Goal: Find specific page/section: Find specific page/section

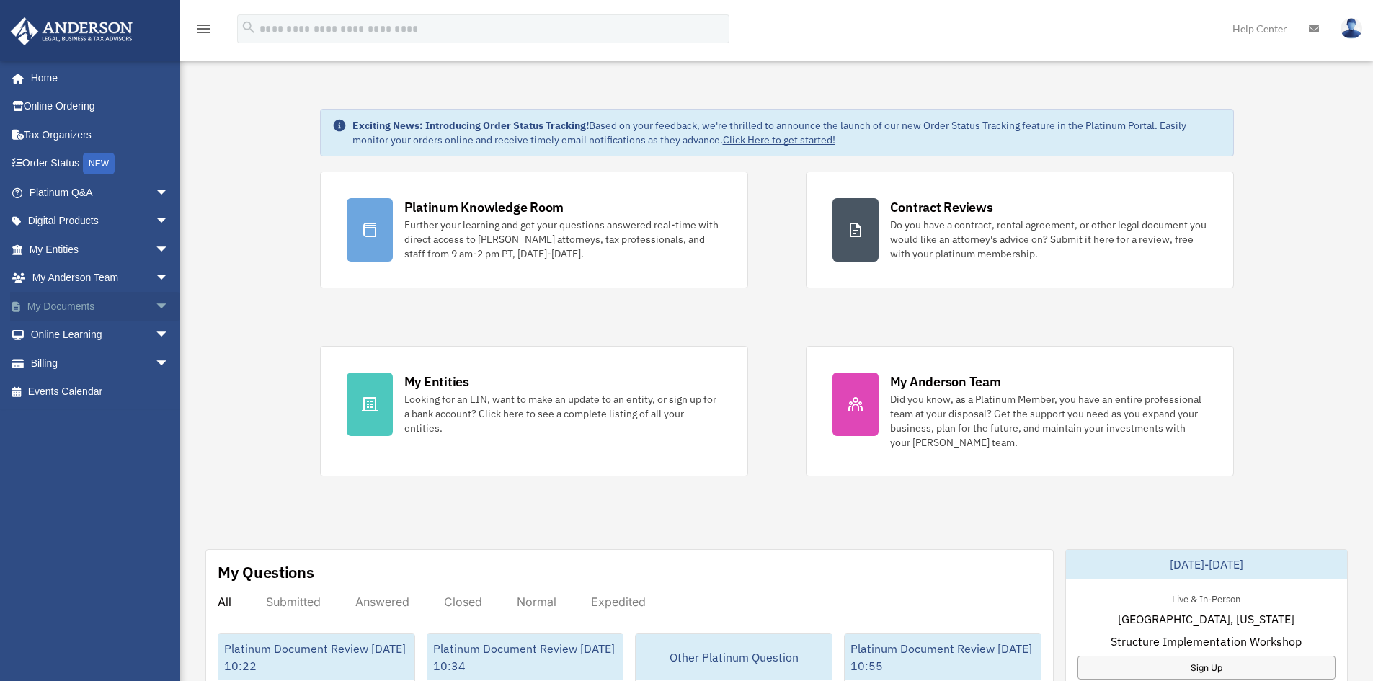
click at [102, 303] on link "My Documents arrow_drop_down" at bounding box center [100, 306] width 181 height 29
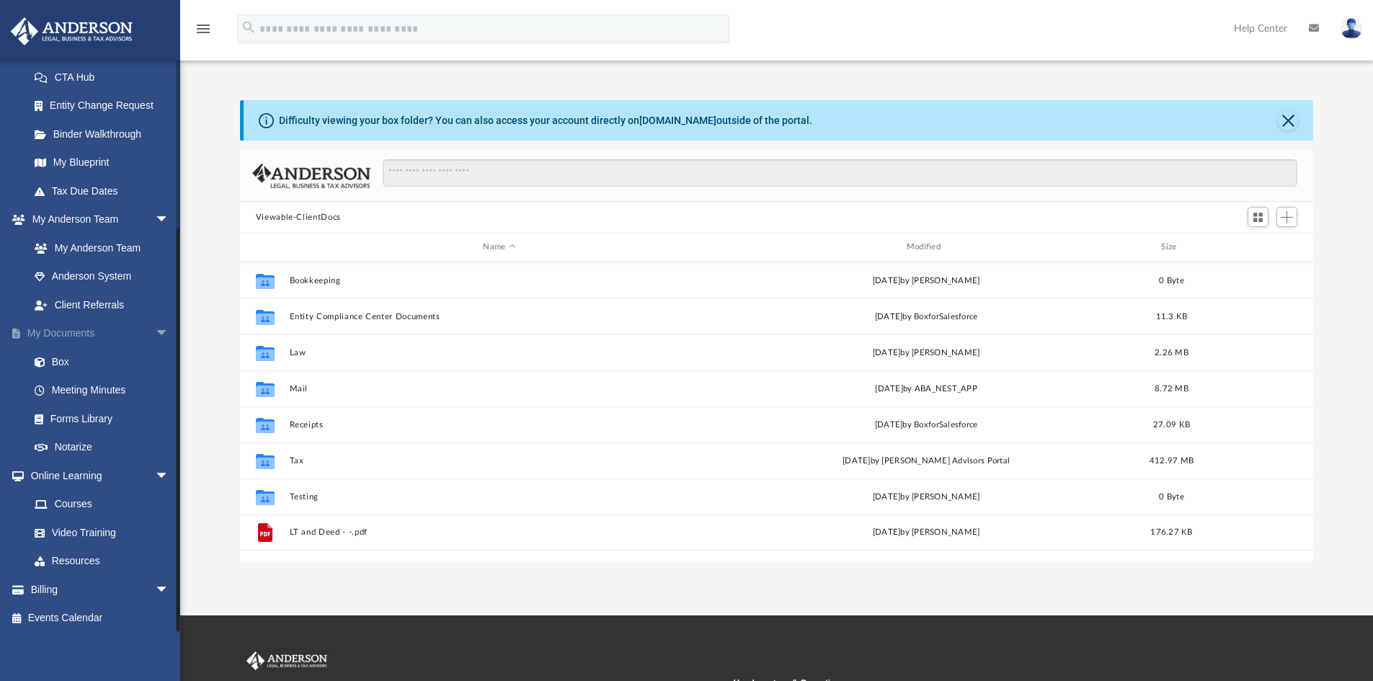
scroll to position [232, 0]
click at [155, 329] on span "arrow_drop_down" at bounding box center [169, 331] width 29 height 30
click at [155, 473] on span "arrow_drop_down" at bounding box center [169, 473] width 29 height 30
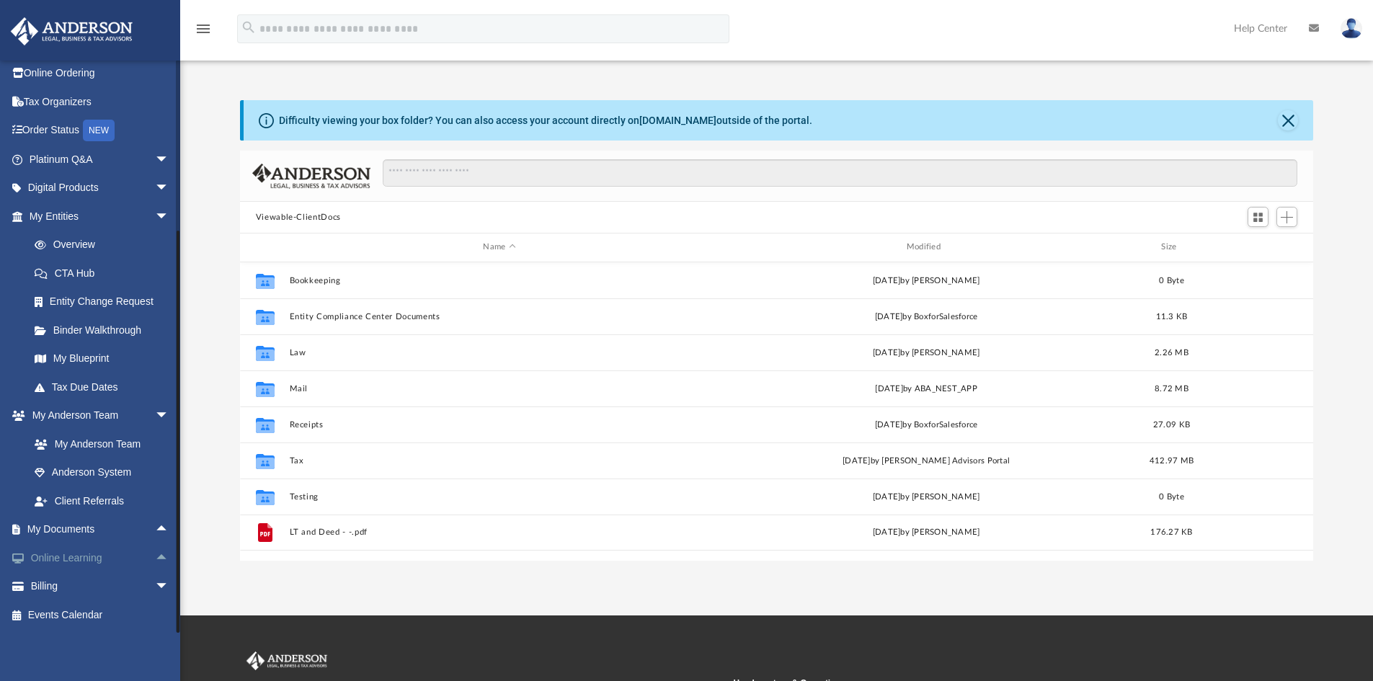
scroll to position [33, 0]
click at [155, 214] on span "arrow_drop_down" at bounding box center [169, 217] width 29 height 30
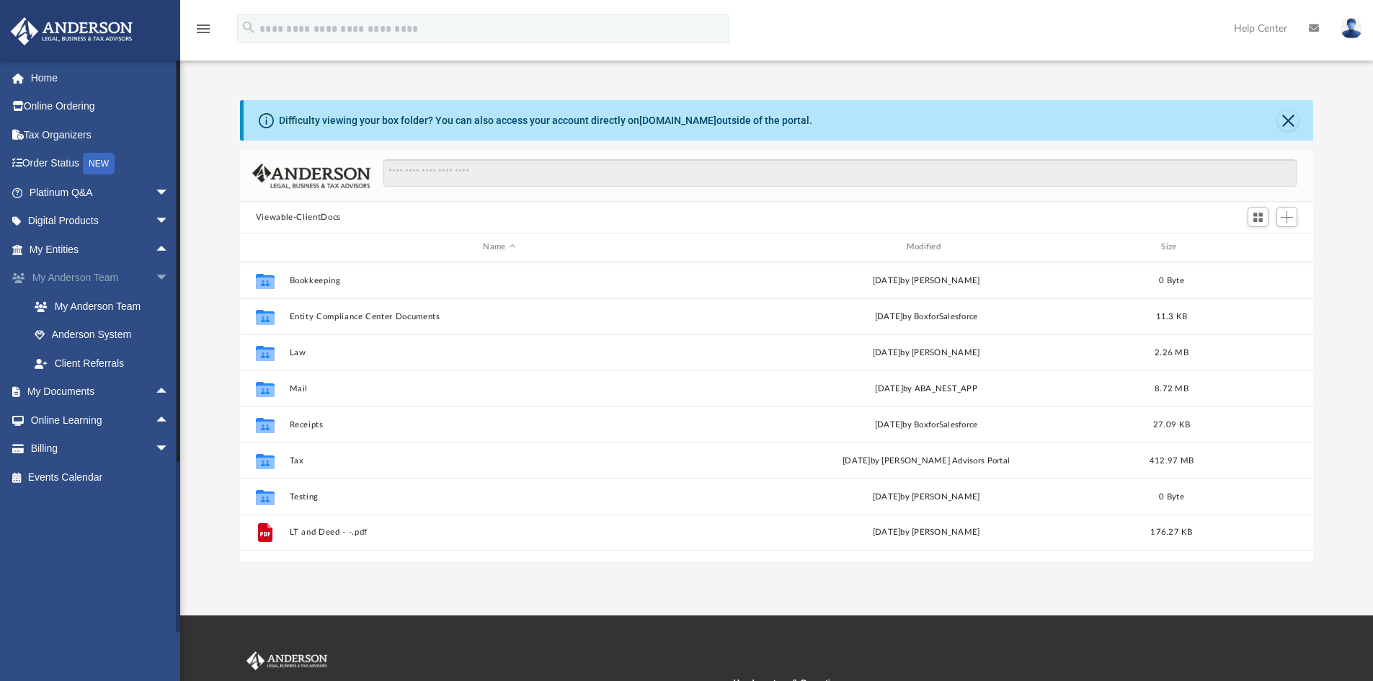
scroll to position [0, 0]
click at [155, 282] on span "arrow_drop_down" at bounding box center [169, 279] width 29 height 30
click at [155, 308] on span "arrow_drop_up" at bounding box center [169, 307] width 29 height 30
click at [155, 308] on span "arrow_drop_down" at bounding box center [169, 307] width 29 height 30
click at [43, 81] on link "Home" at bounding box center [100, 77] width 181 height 29
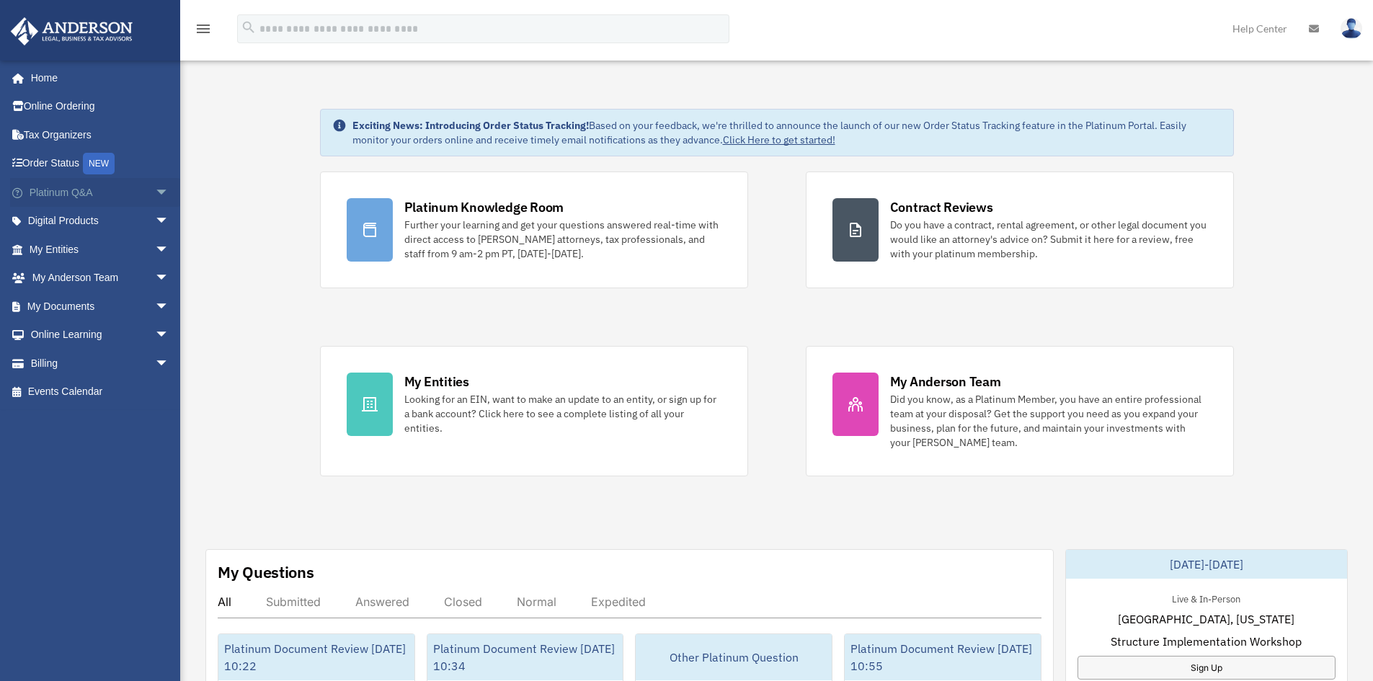
click at [155, 195] on span "arrow_drop_down" at bounding box center [169, 193] width 29 height 30
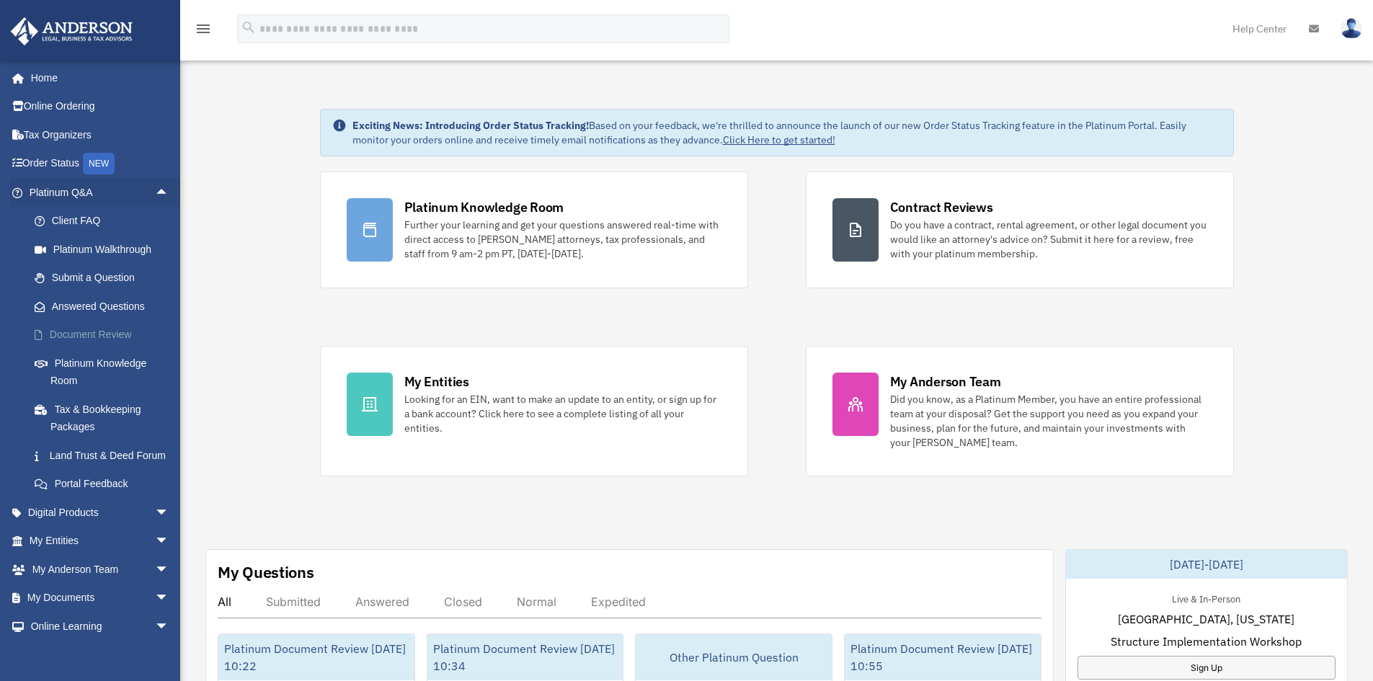
click at [70, 338] on link "Document Review" at bounding box center [105, 335] width 171 height 29
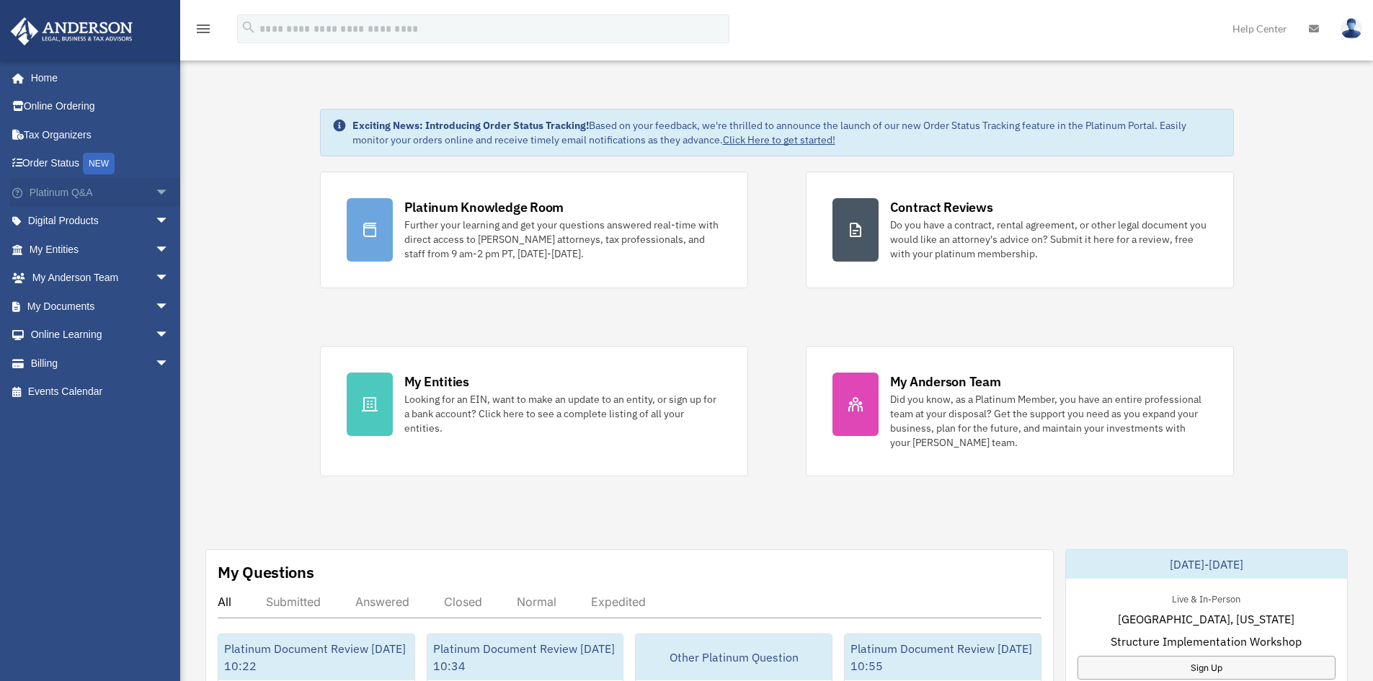
click at [155, 188] on span "arrow_drop_down" at bounding box center [169, 193] width 29 height 30
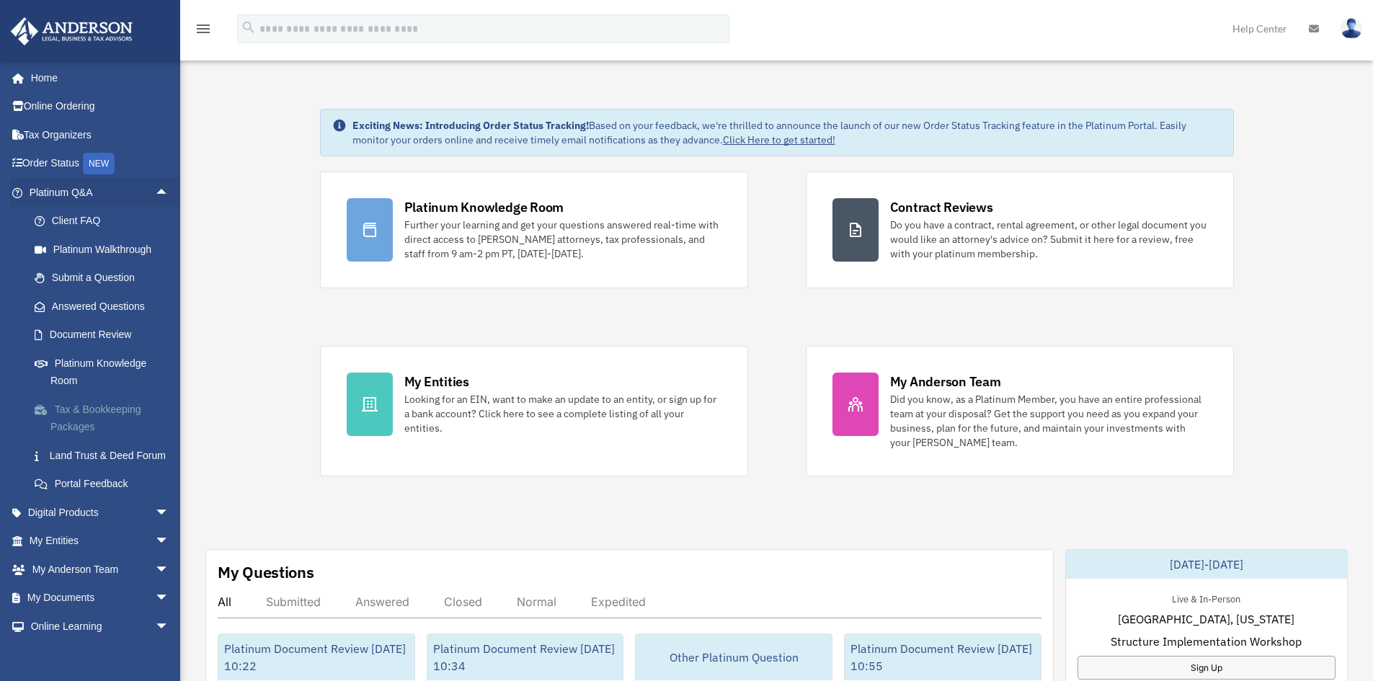
scroll to position [86, 0]
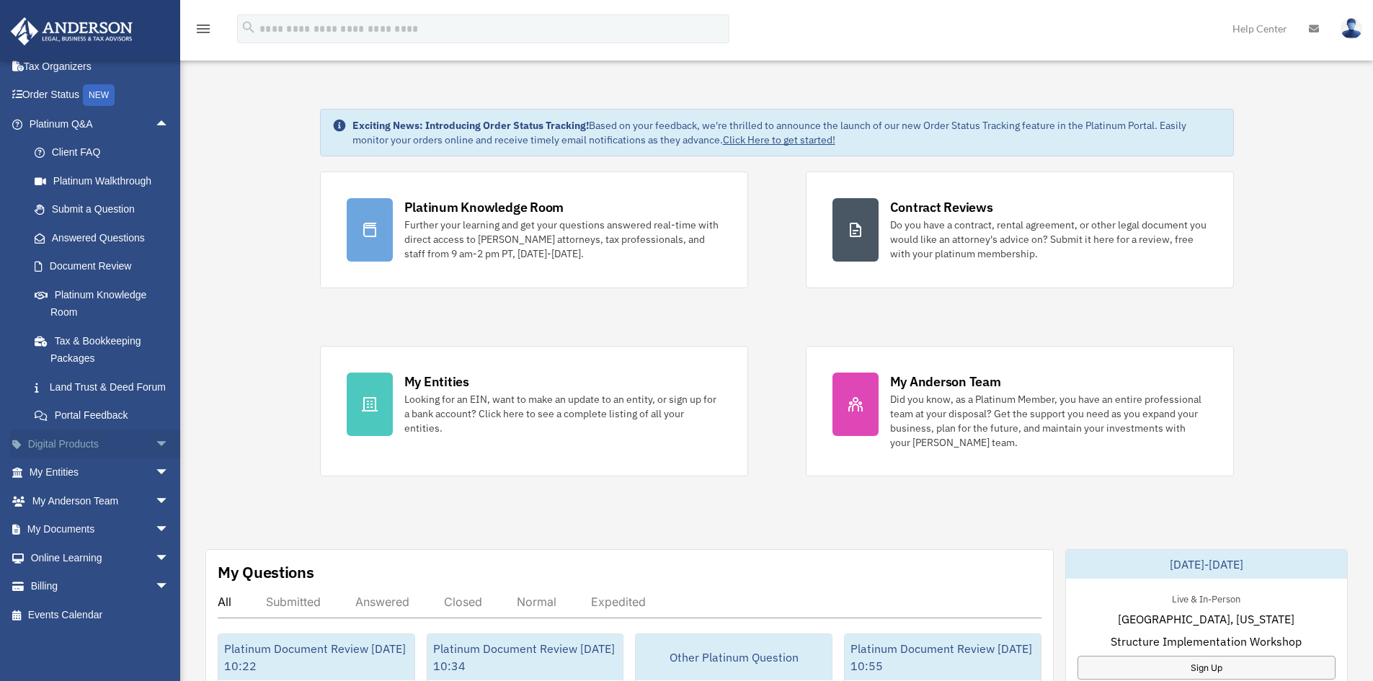
click at [155, 441] on span "arrow_drop_down" at bounding box center [169, 444] width 29 height 30
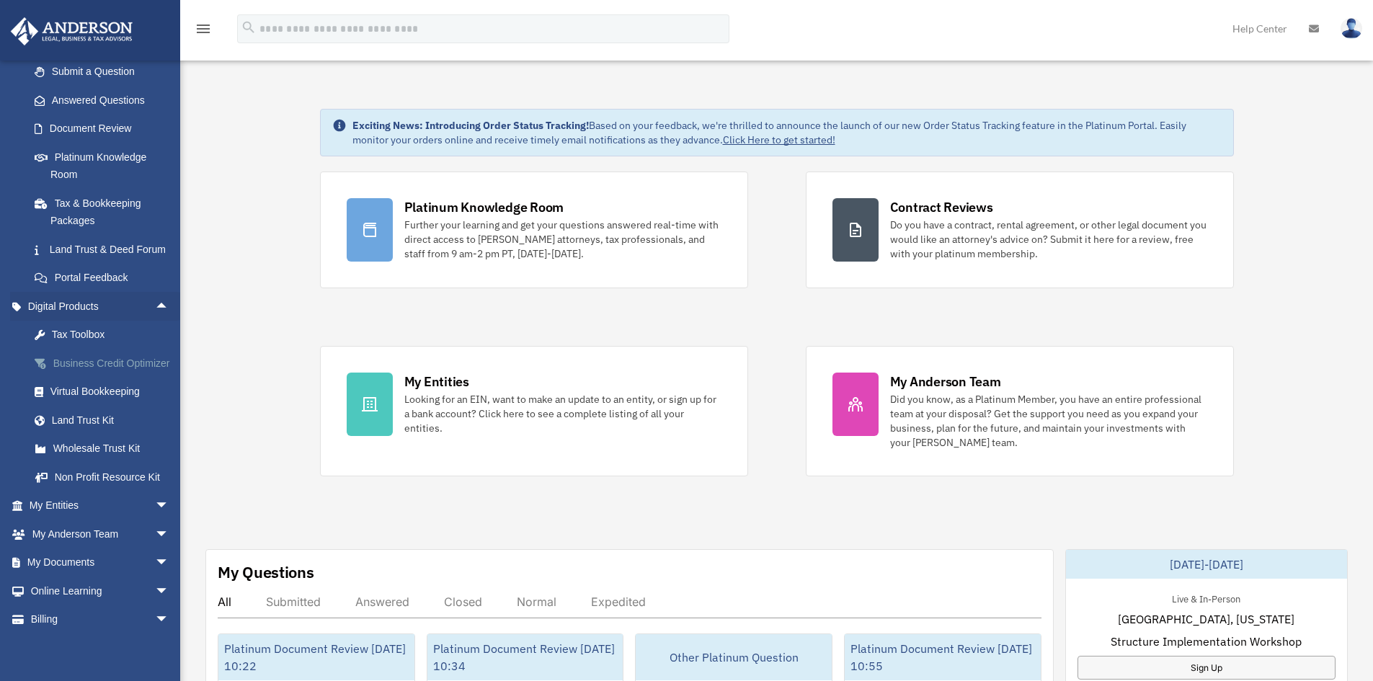
scroll to position [230, 0]
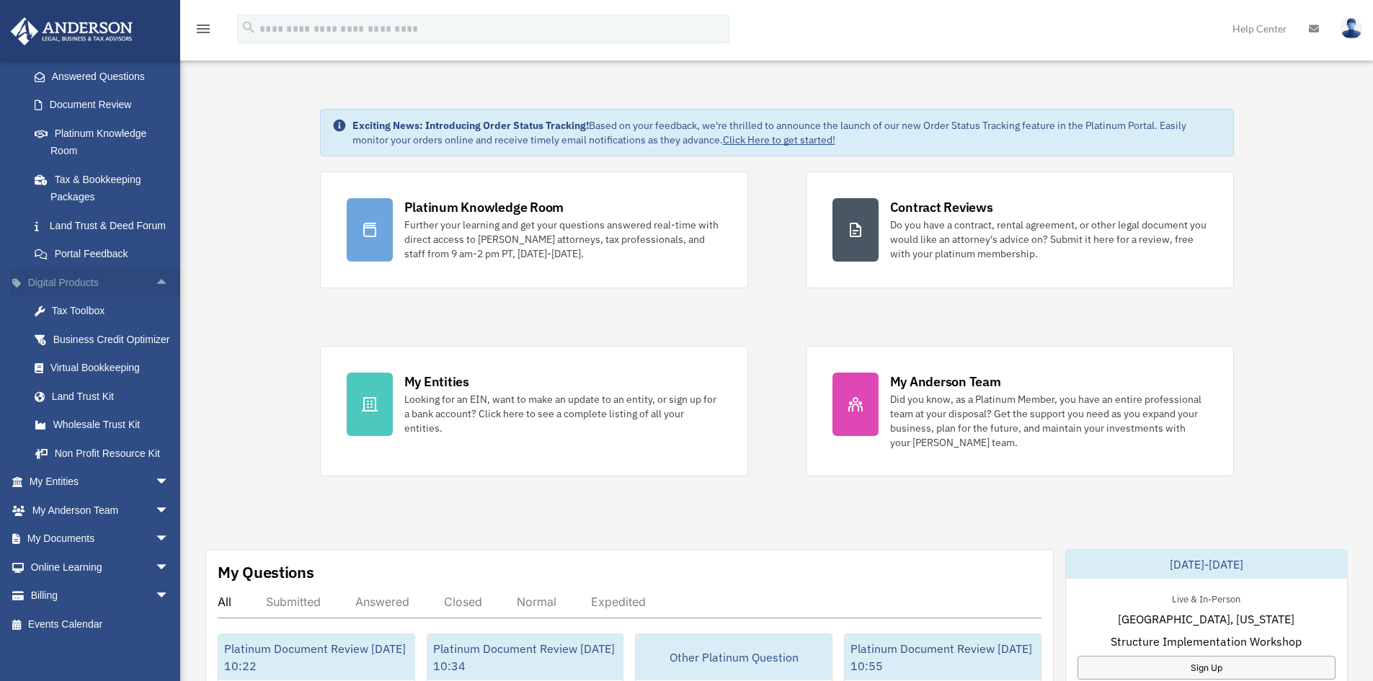
click at [155, 295] on span "arrow_drop_up" at bounding box center [169, 283] width 29 height 30
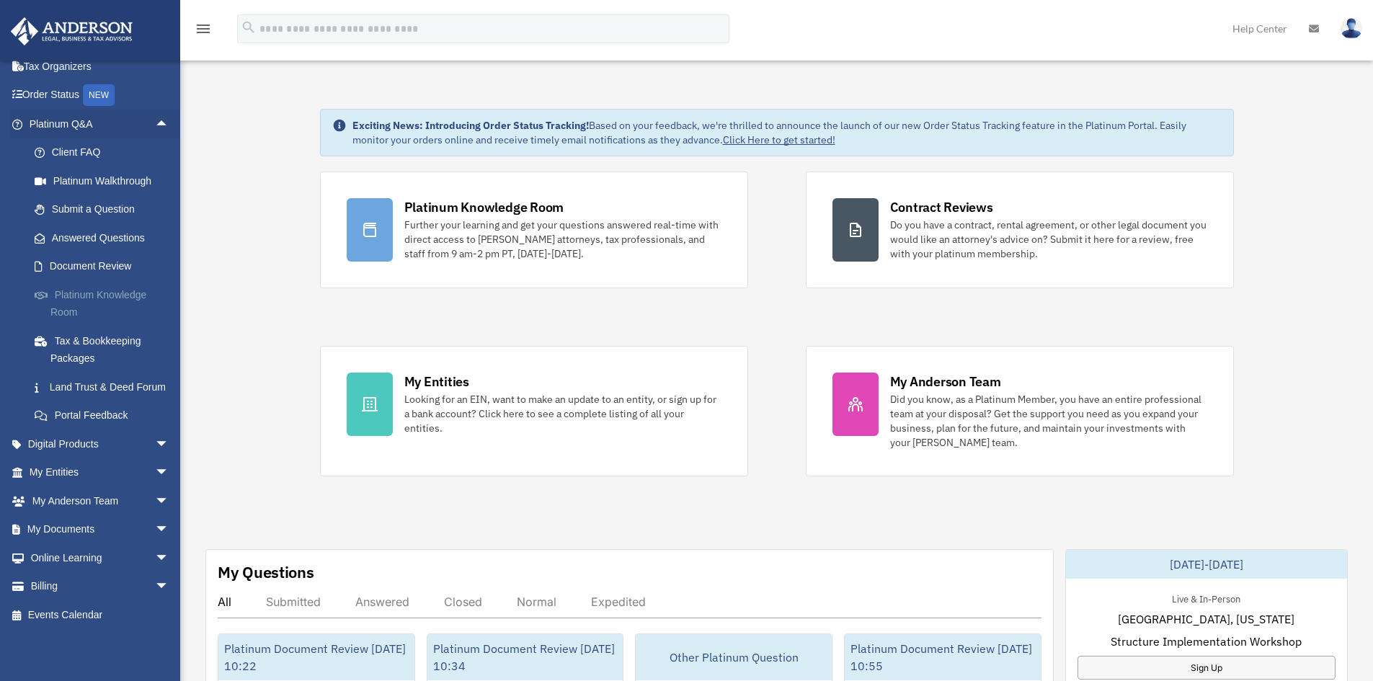
scroll to position [86, 0]
click at [155, 468] on span "arrow_drop_down" at bounding box center [169, 473] width 29 height 30
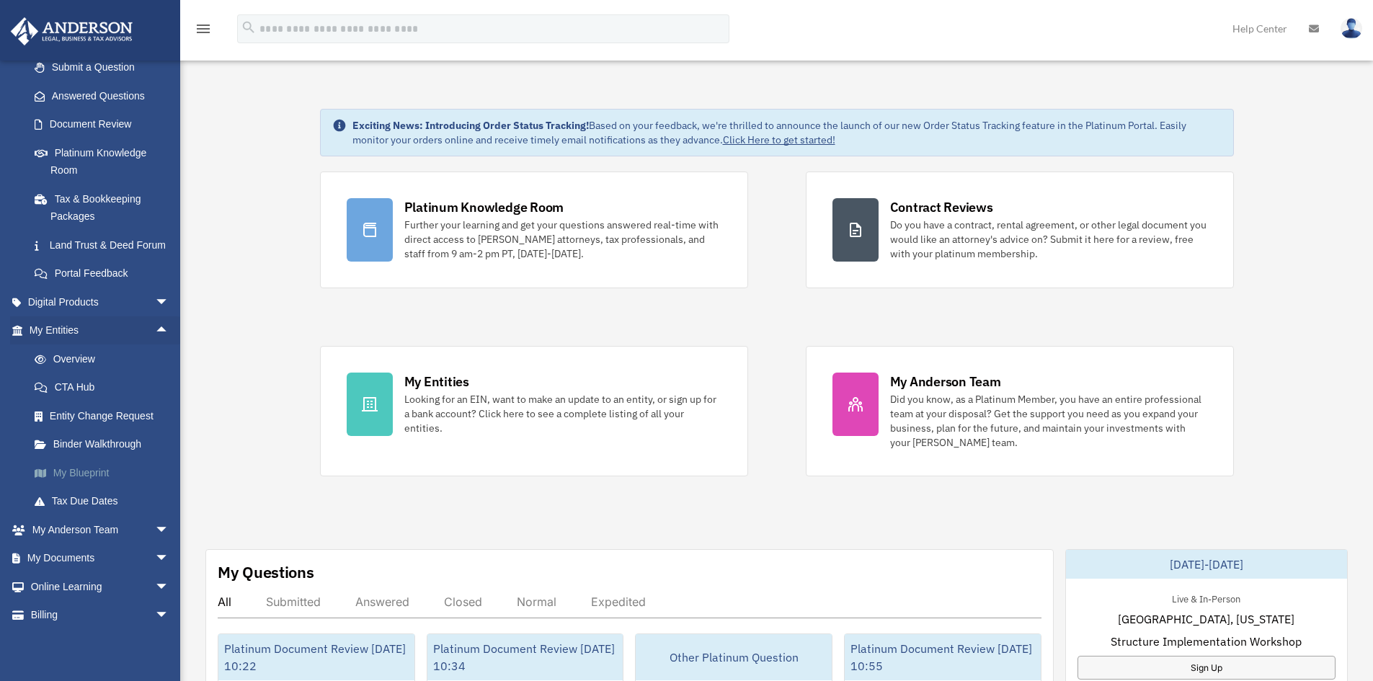
scroll to position [230, 0]
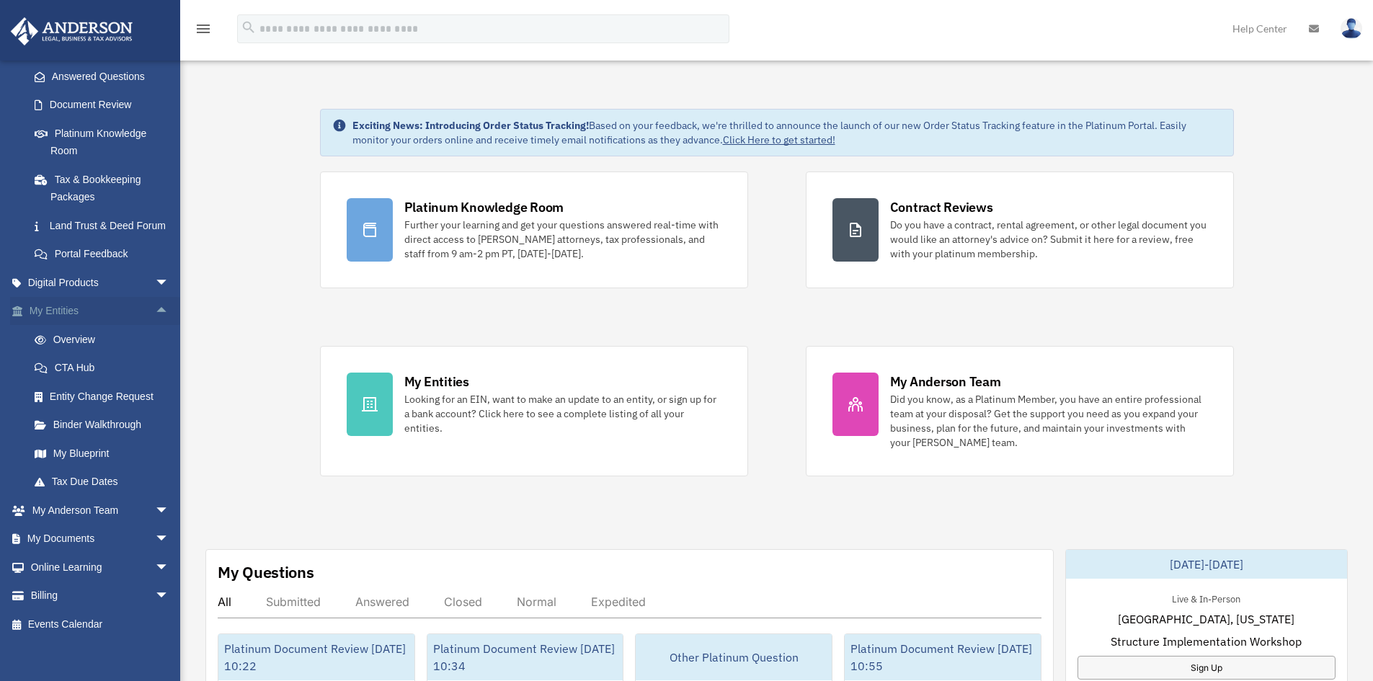
click at [155, 326] on span "arrow_drop_up" at bounding box center [169, 312] width 29 height 30
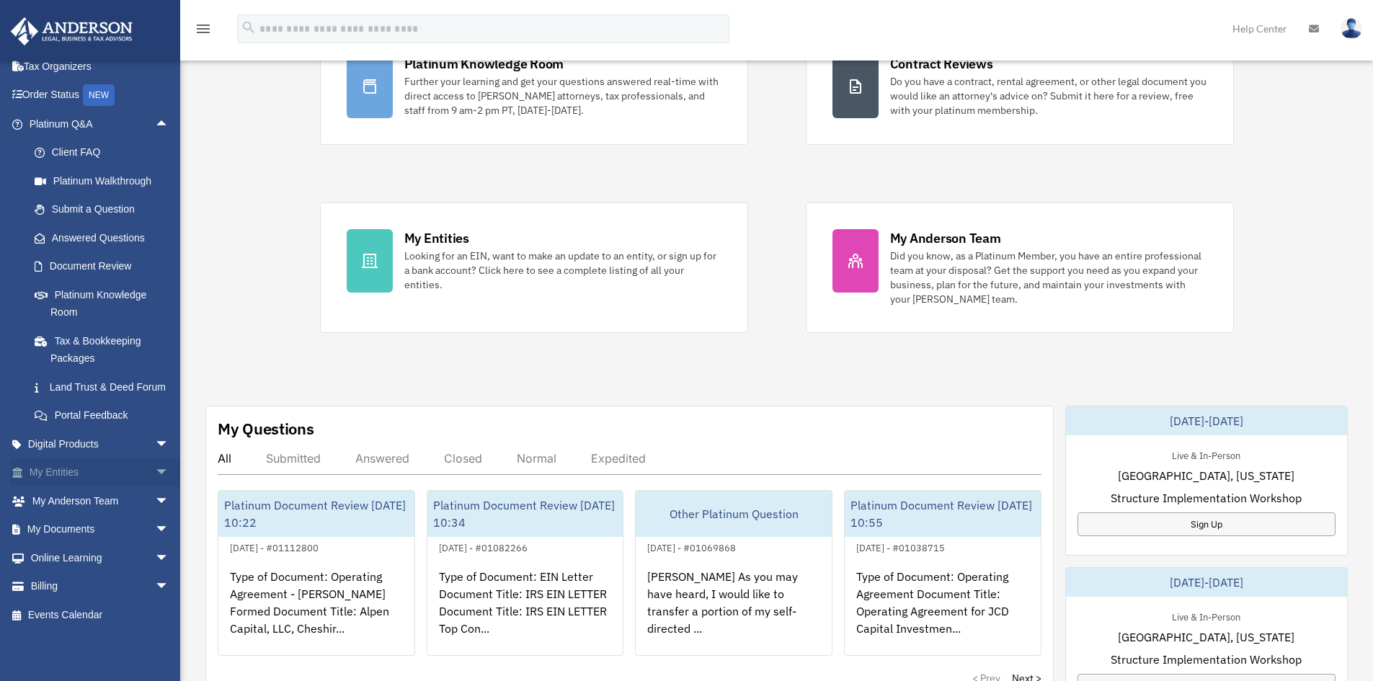
scroll to position [144, 0]
click at [155, 530] on span "arrow_drop_down" at bounding box center [169, 530] width 29 height 30
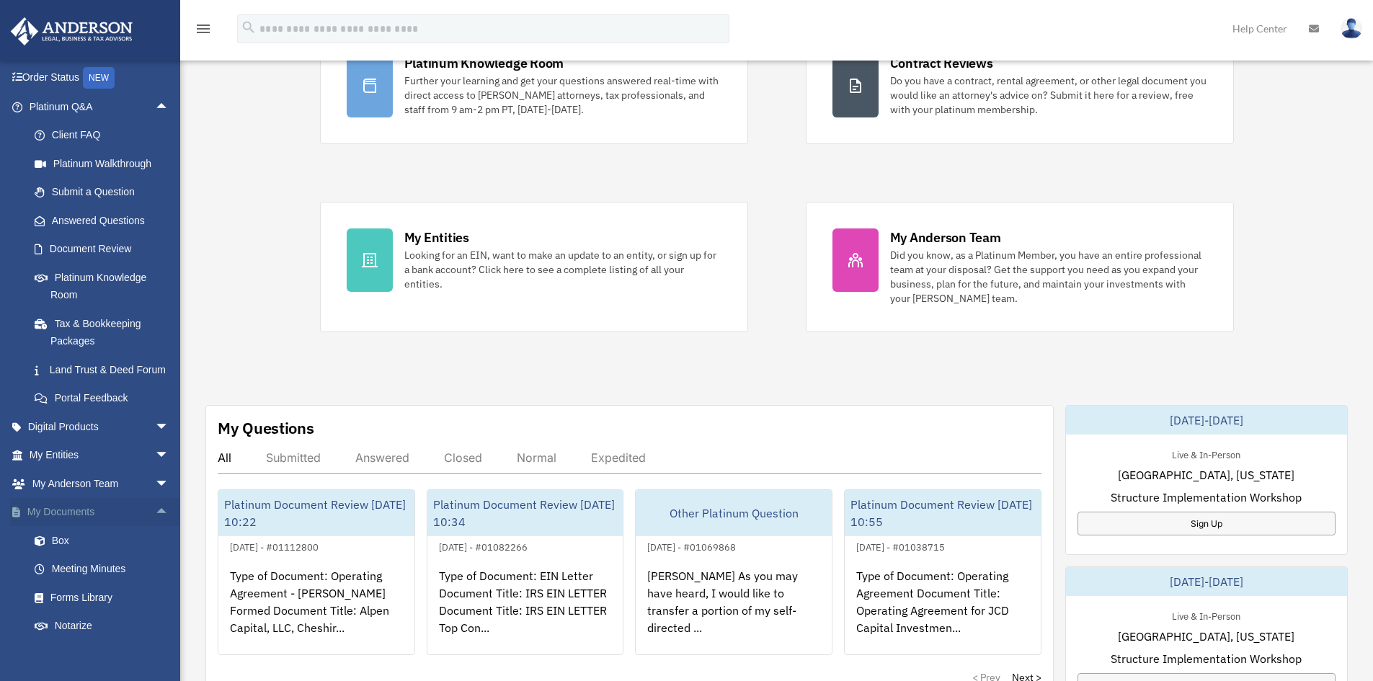
scroll to position [200, 0]
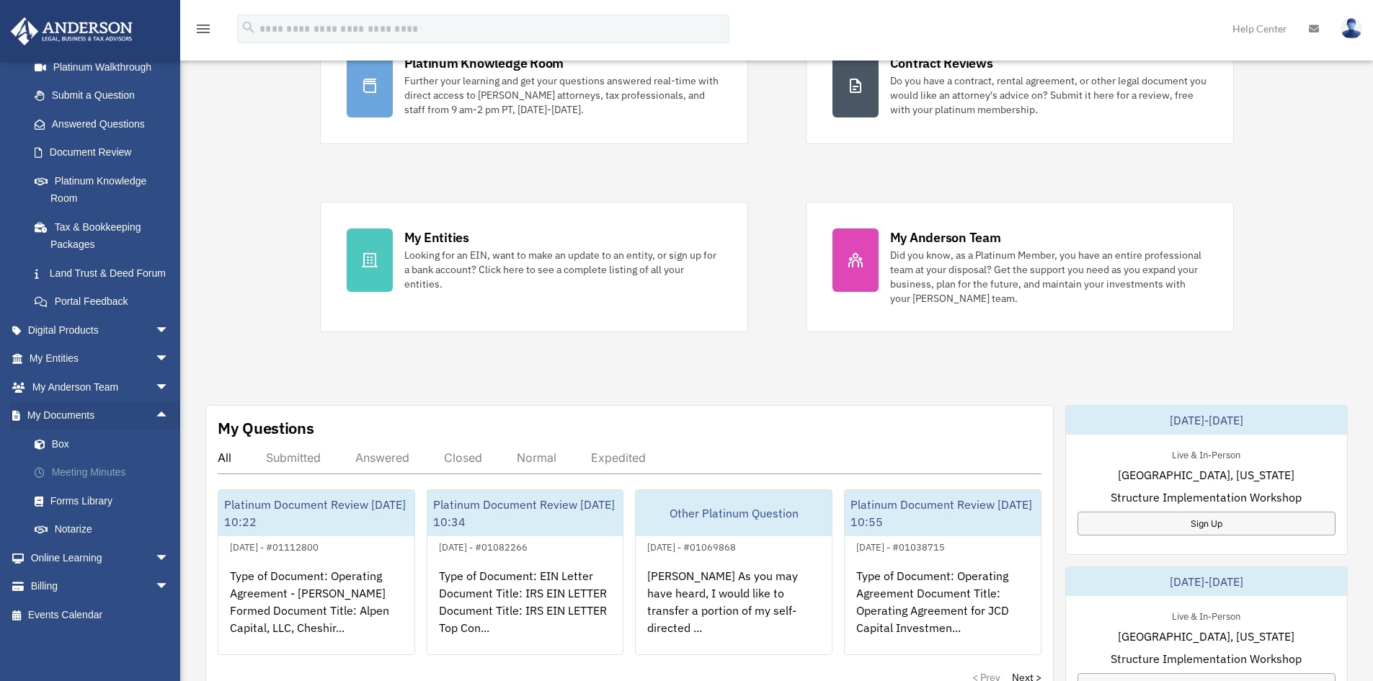
click at [99, 473] on link "Meeting Minutes" at bounding box center [105, 472] width 171 height 29
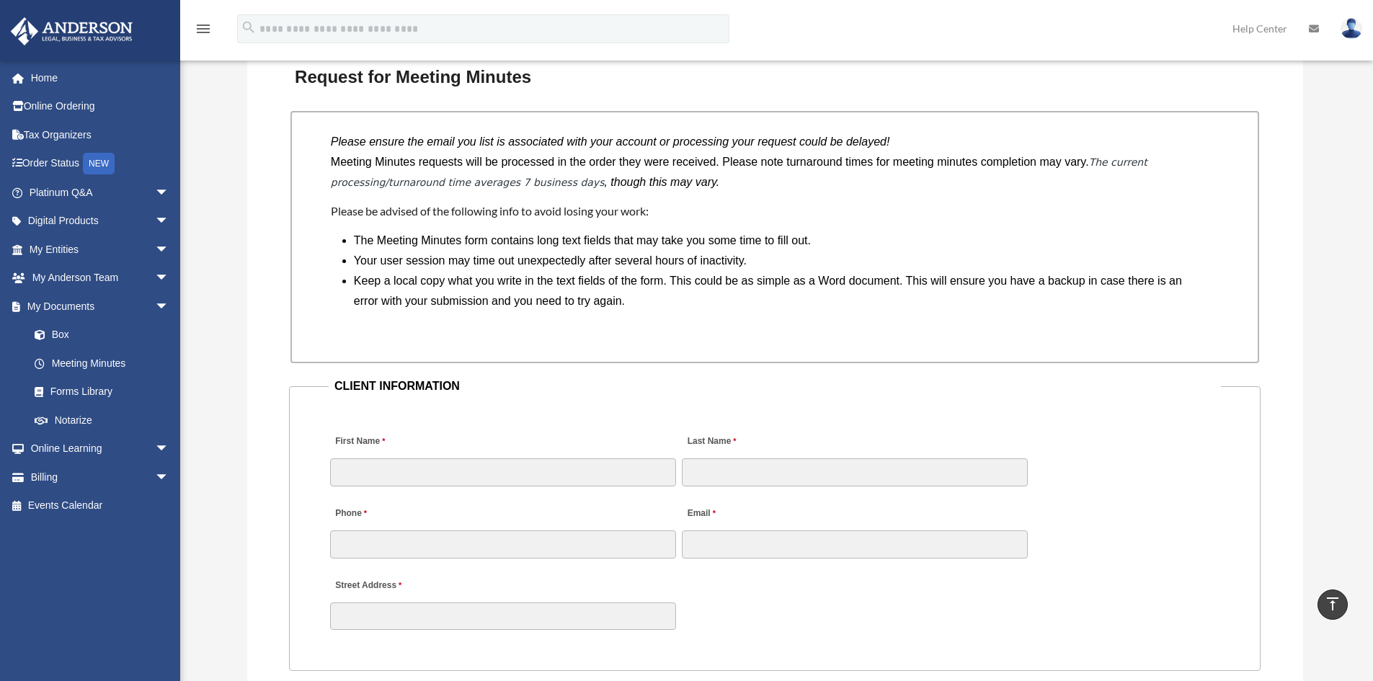
scroll to position [1153, 0]
